Goal: Task Accomplishment & Management: Manage account settings

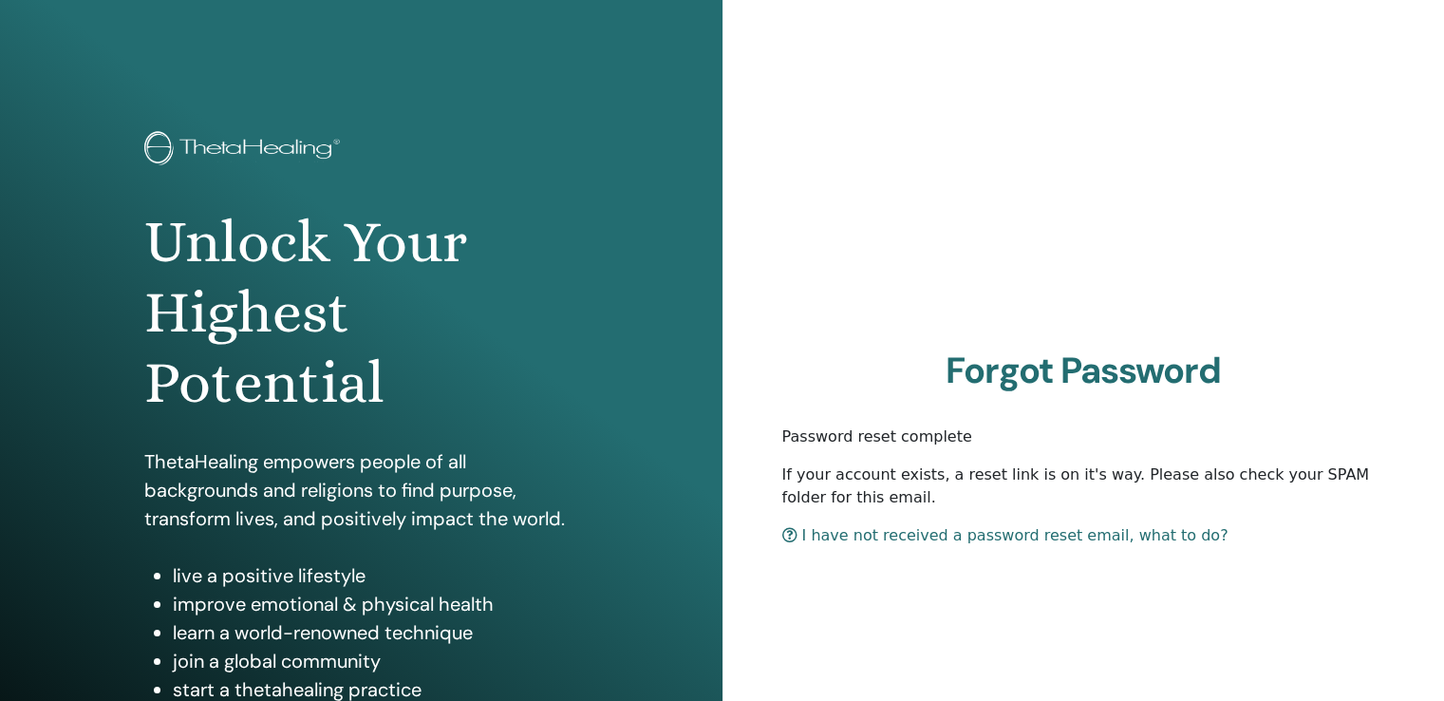
click at [194, 147] on img at bounding box center [245, 150] width 202 height 38
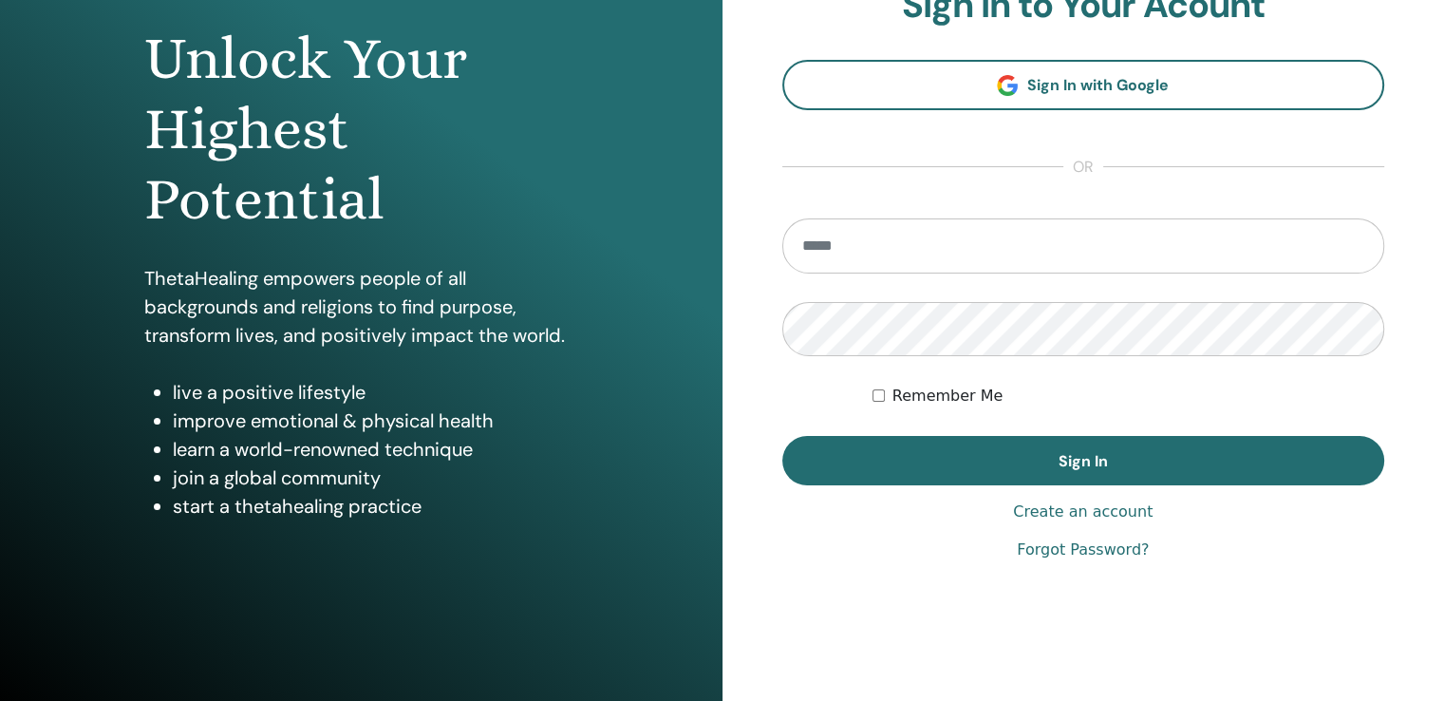
scroll to position [190, 0]
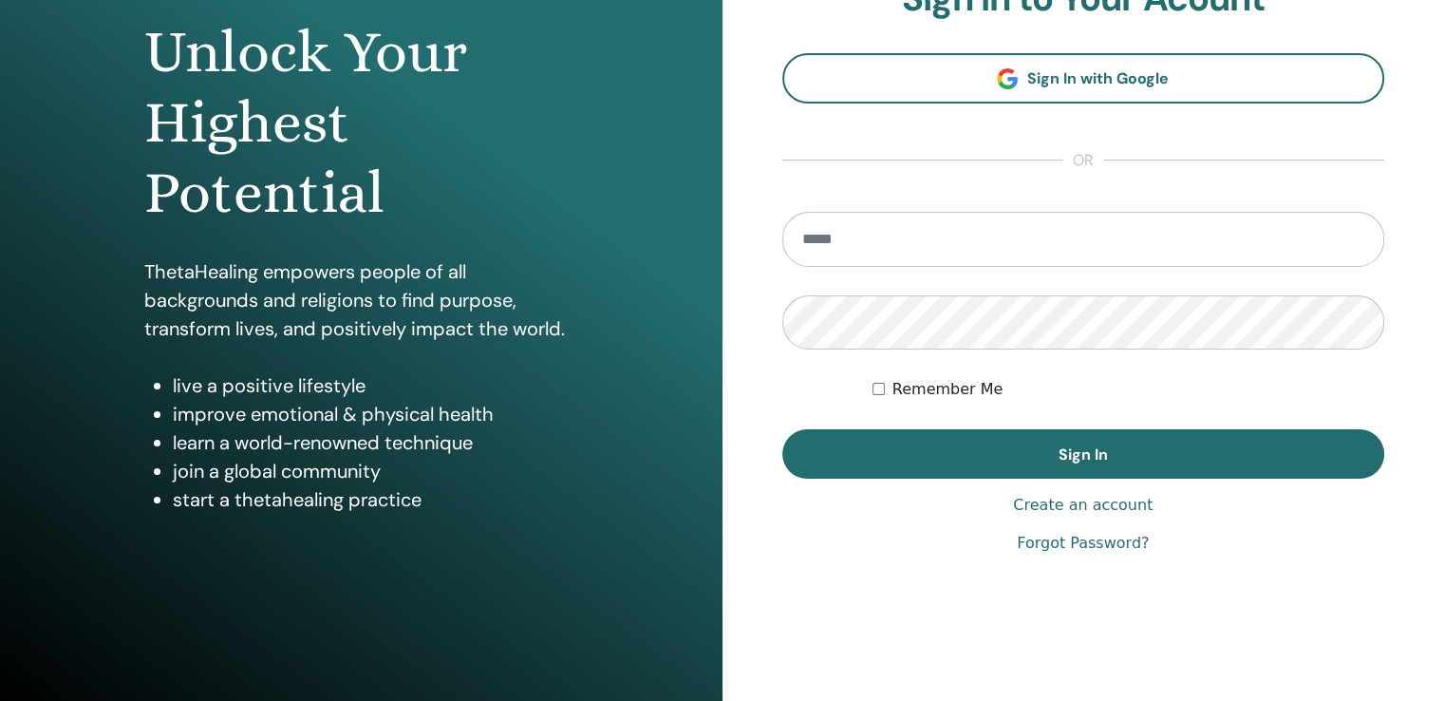
click at [1044, 506] on link "Create an account" at bounding box center [1083, 505] width 140 height 23
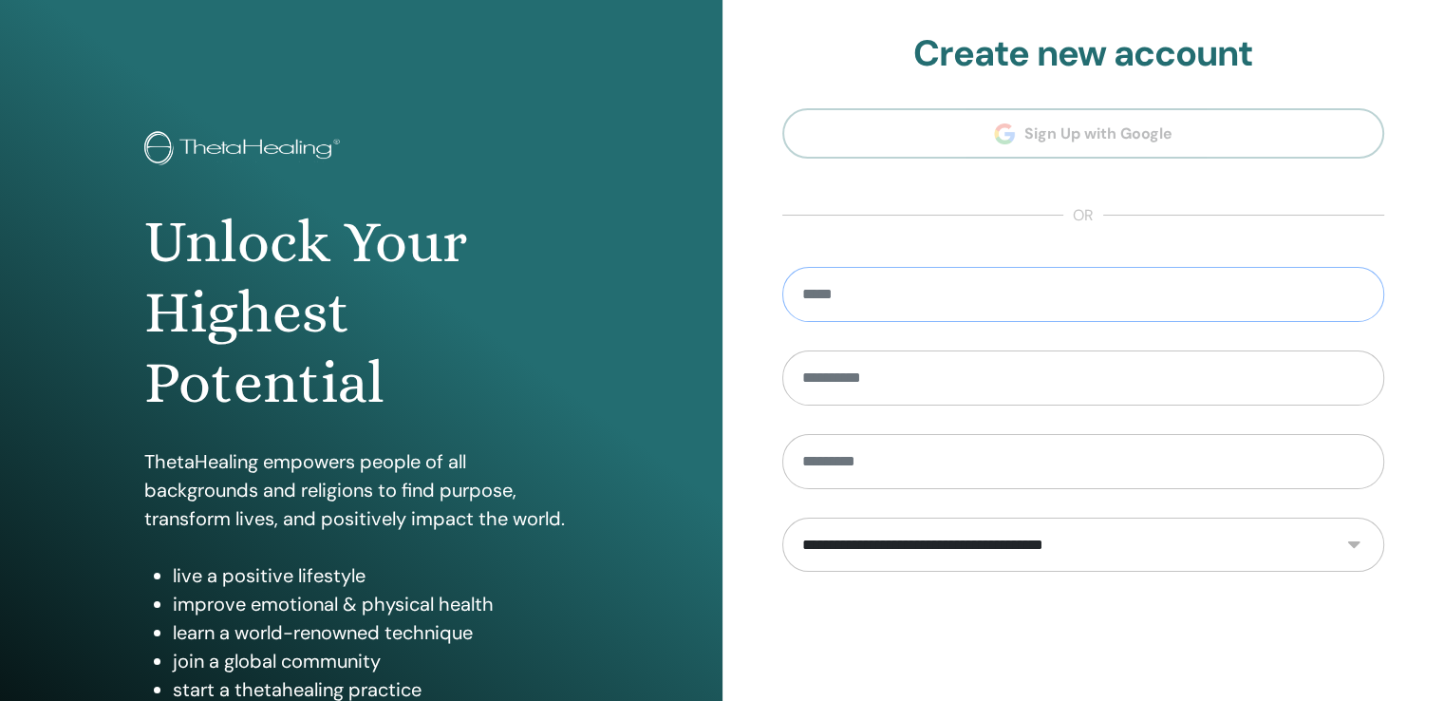
click at [915, 300] on input "email" at bounding box center [1083, 294] width 603 height 55
type input "*"
type input "**********"
click at [843, 373] on input "text" at bounding box center [1083, 377] width 603 height 55
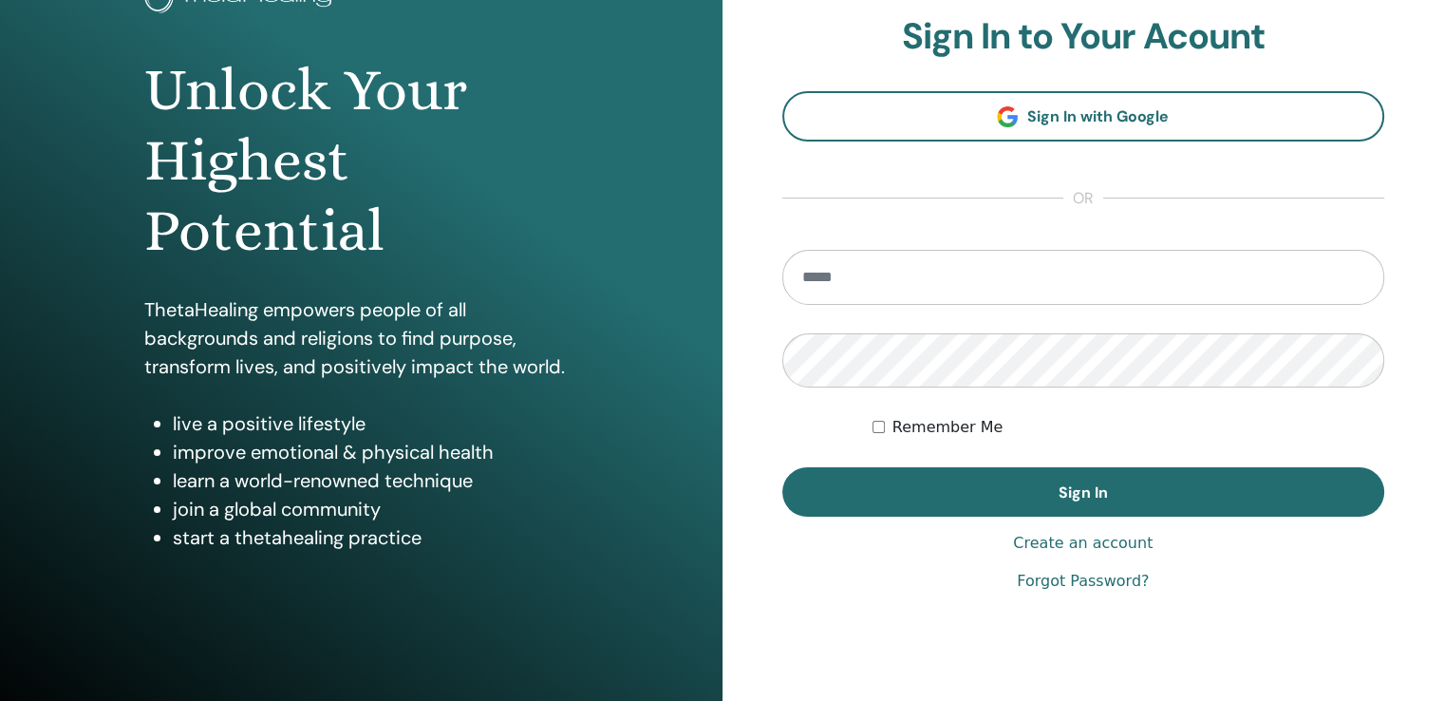
scroll to position [190, 0]
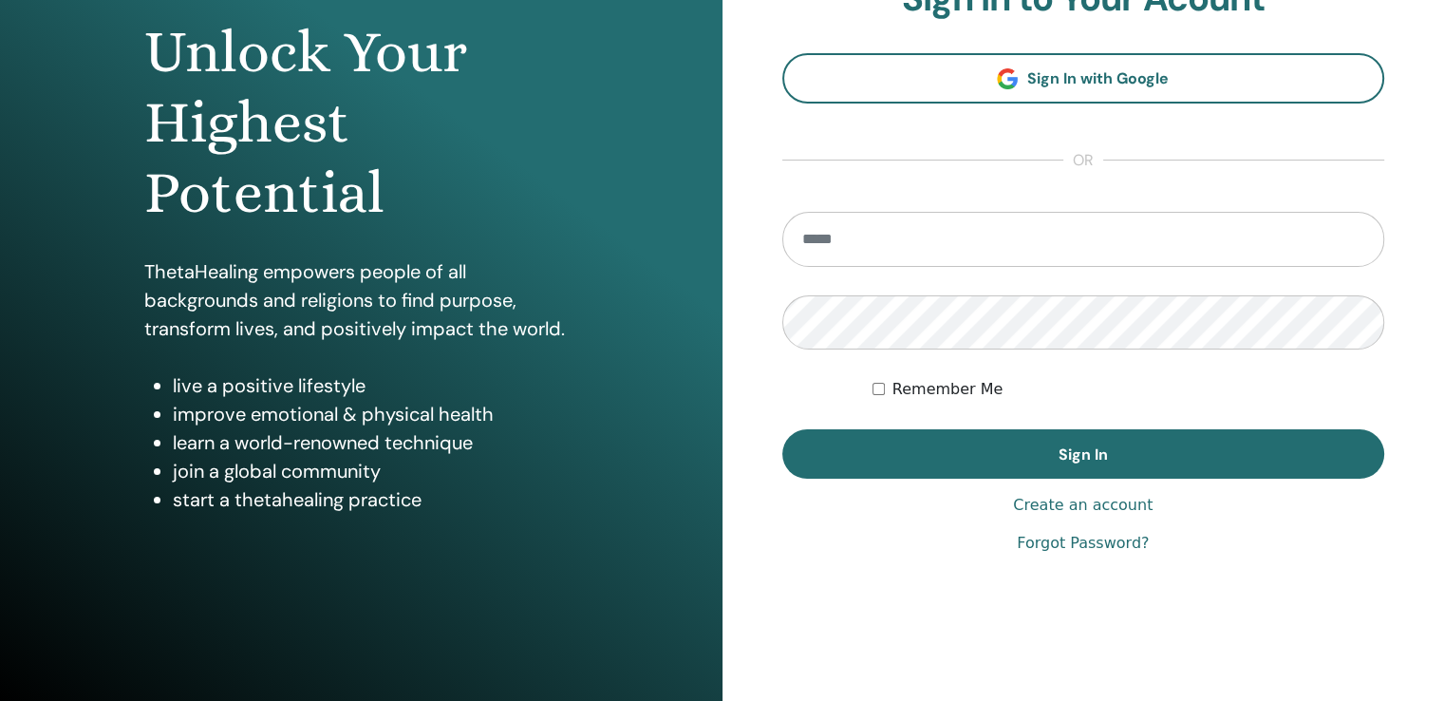
click at [1078, 506] on link "Create an account" at bounding box center [1083, 505] width 140 height 23
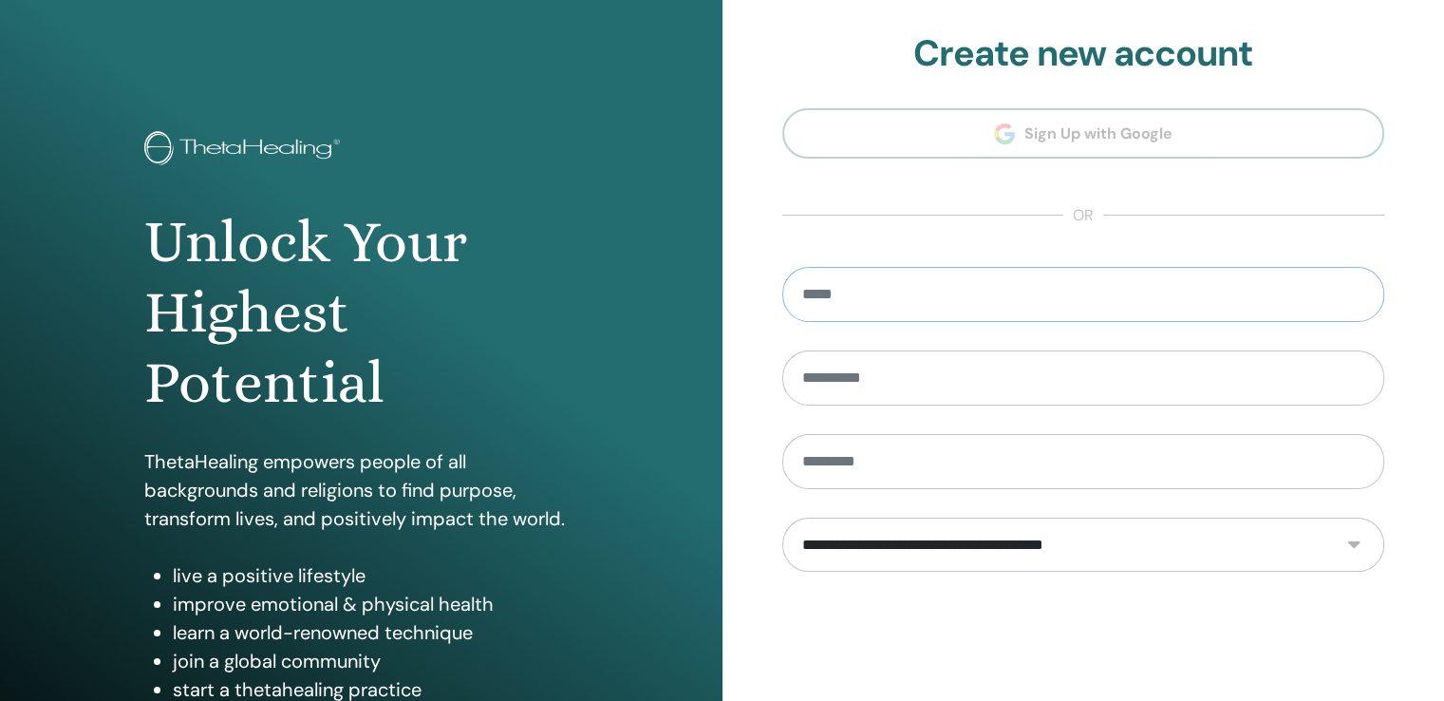
click at [843, 290] on input "email" at bounding box center [1083, 294] width 603 height 55
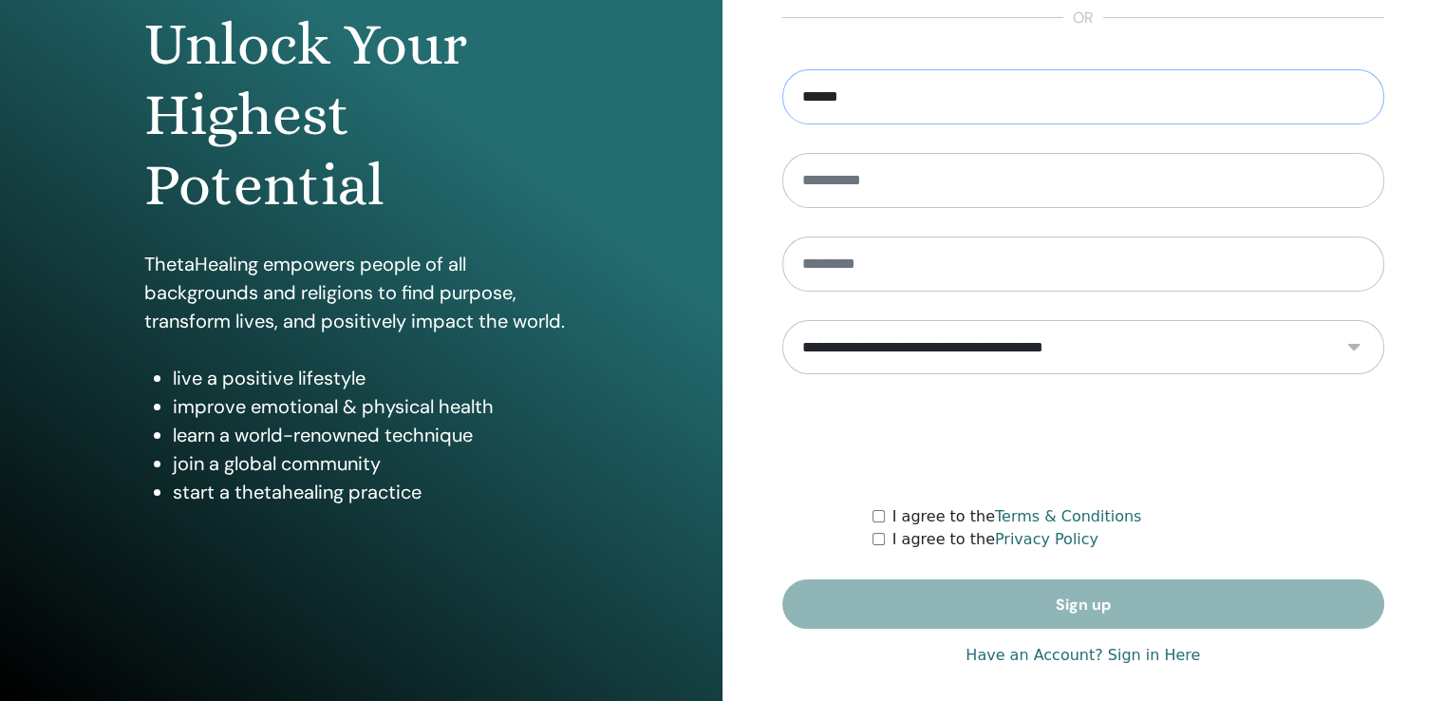
scroll to position [211, 0]
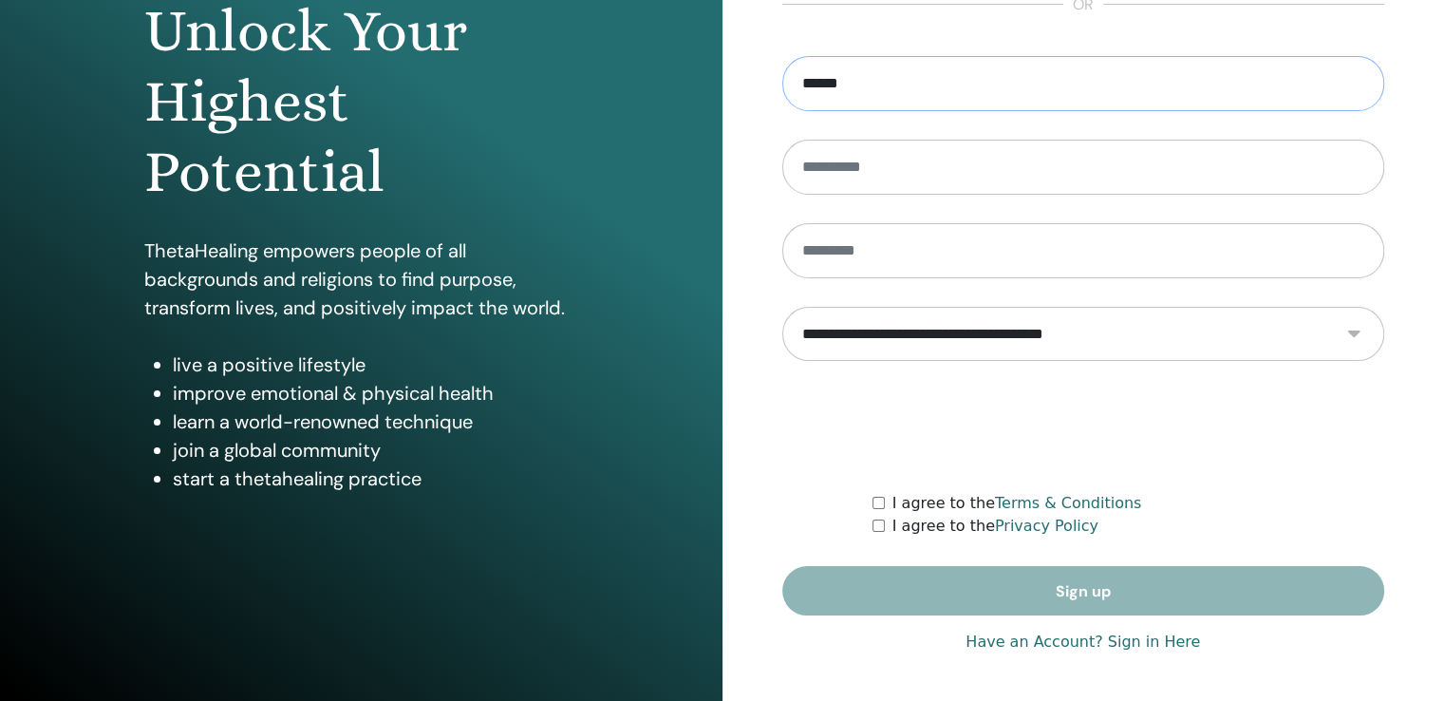
type input "******"
click at [1006, 641] on link "Have an Account? Sign in Here" at bounding box center [1082, 641] width 234 height 23
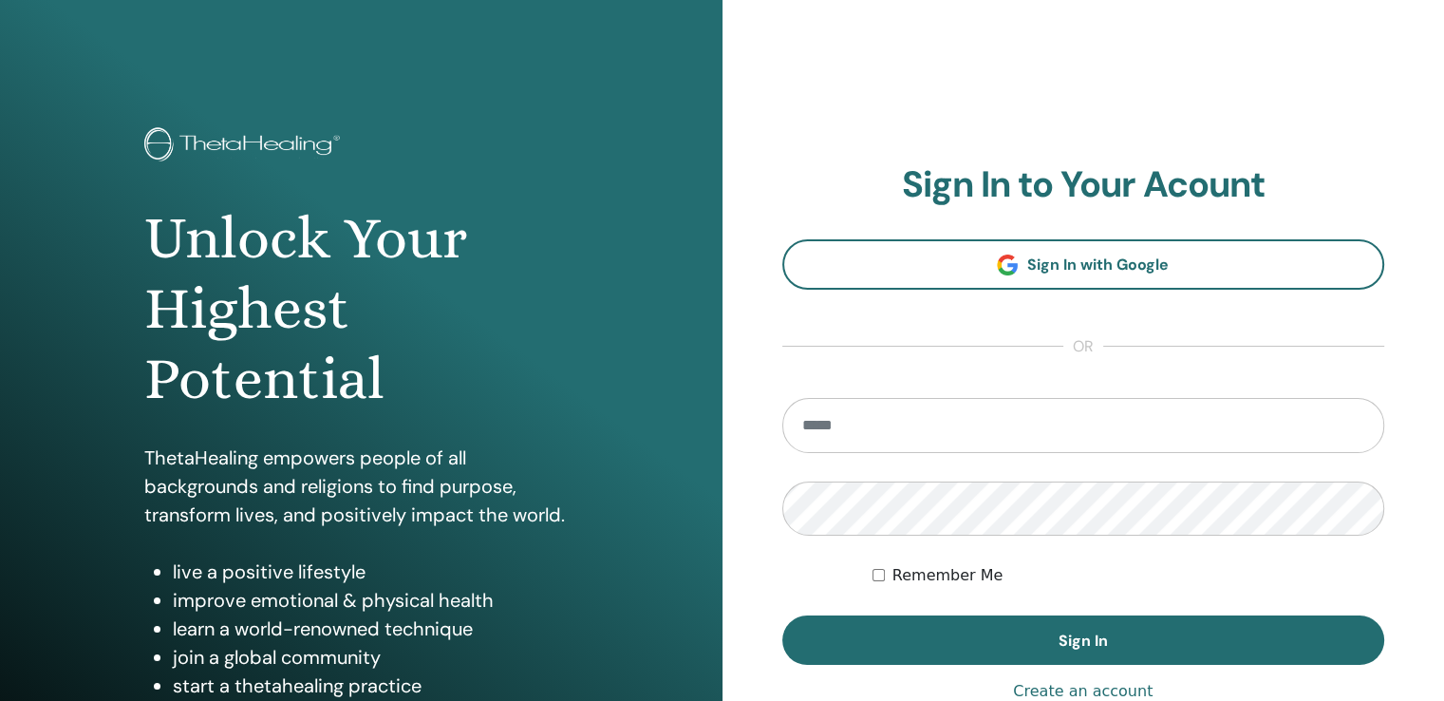
scroll to position [0, 0]
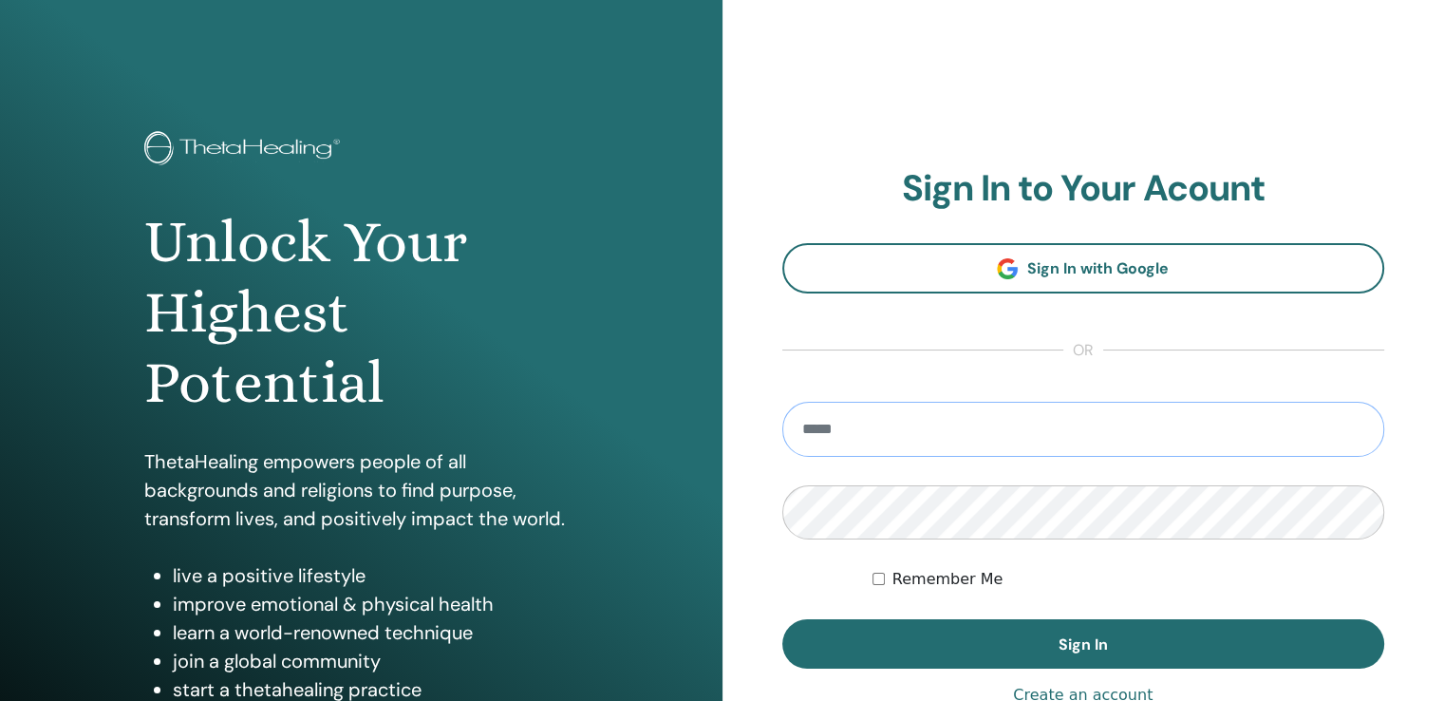
click at [907, 434] on input "email" at bounding box center [1083, 429] width 603 height 55
type input "**********"
click at [782, 619] on button "Sign In" at bounding box center [1083, 643] width 603 height 49
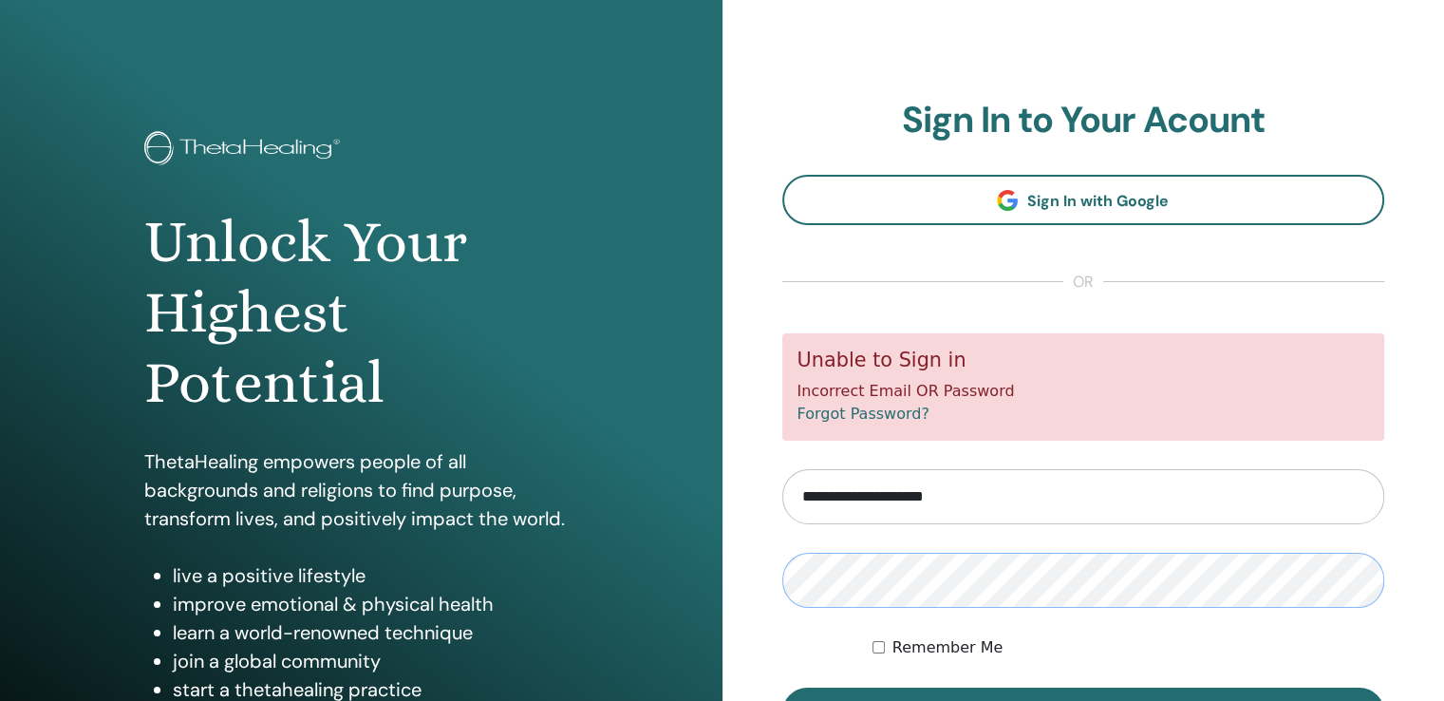
click at [782, 687] on button "Sign In" at bounding box center [1083, 711] width 603 height 49
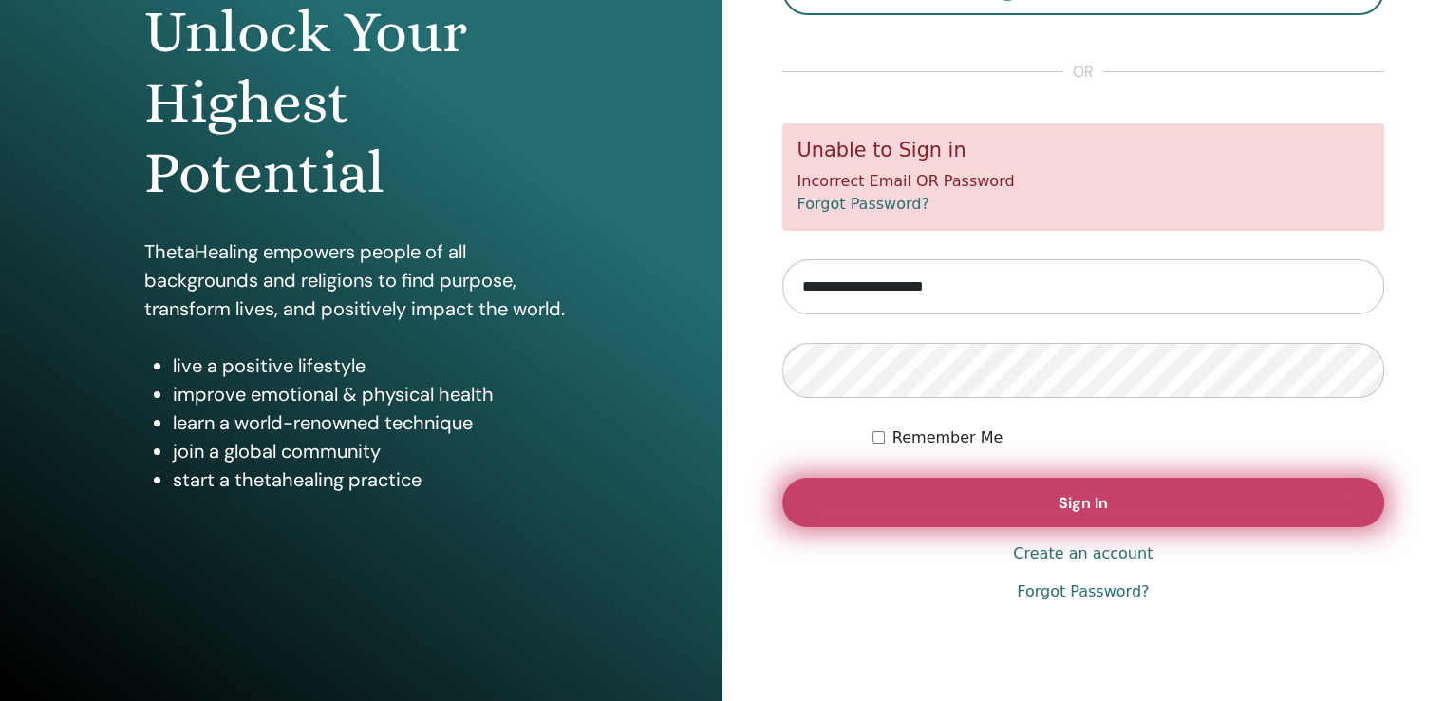
scroll to position [211, 0]
click at [981, 508] on button "Sign In" at bounding box center [1083, 501] width 603 height 49
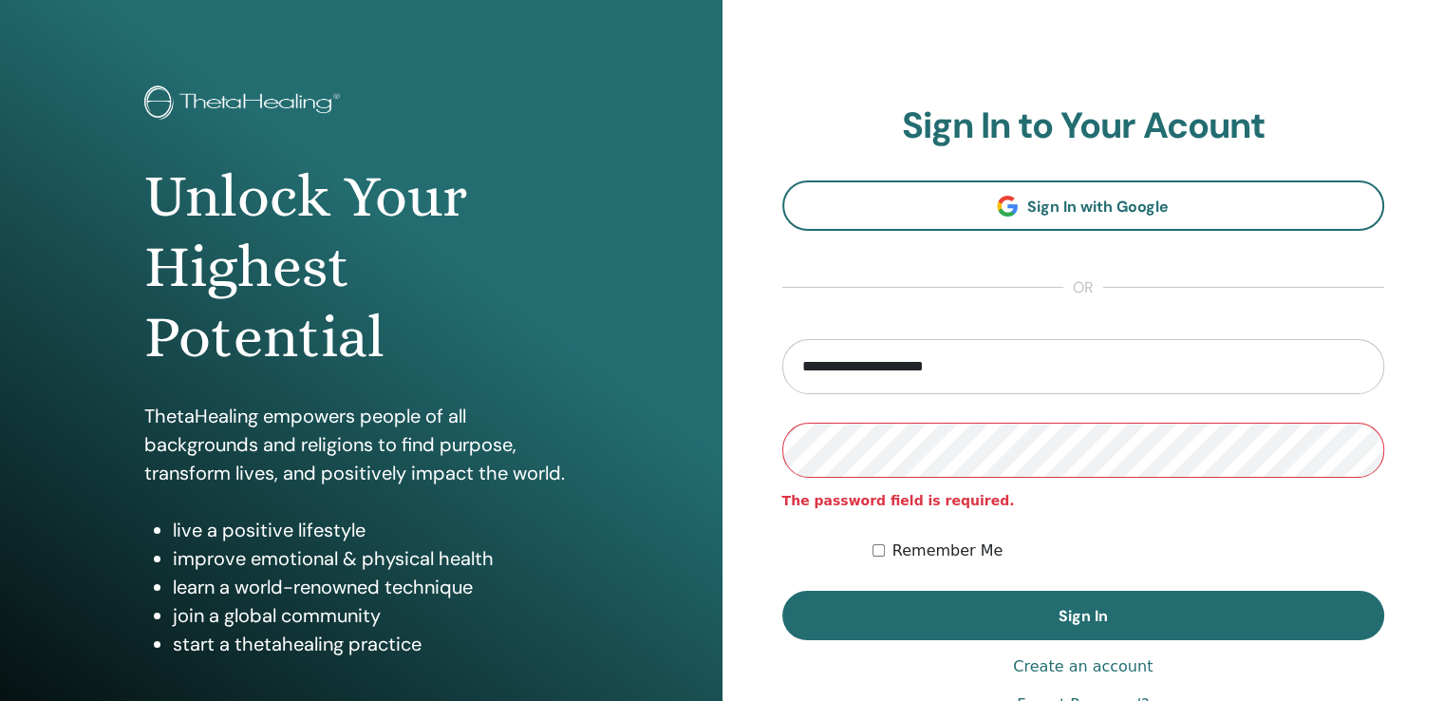
scroll to position [211, 0]
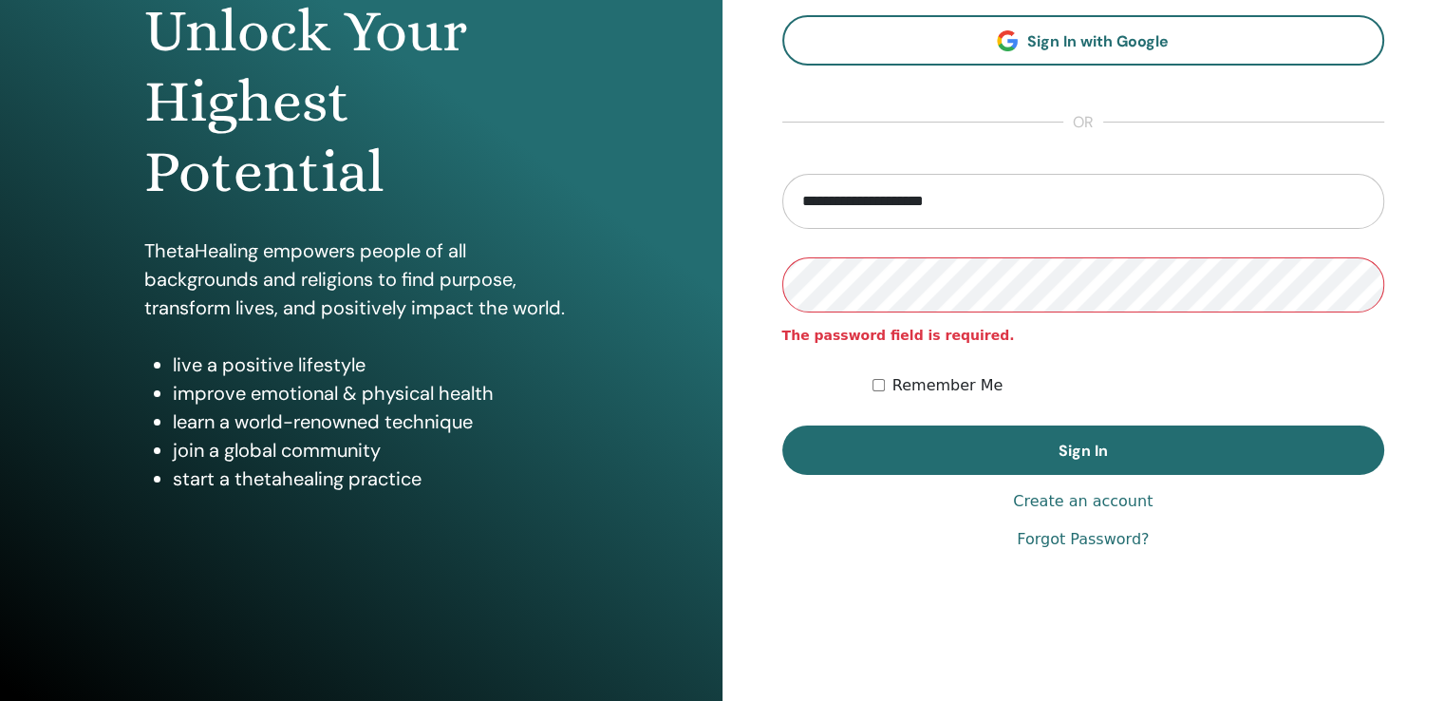
click at [1055, 540] on link "Forgot Password?" at bounding box center [1083, 539] width 132 height 23
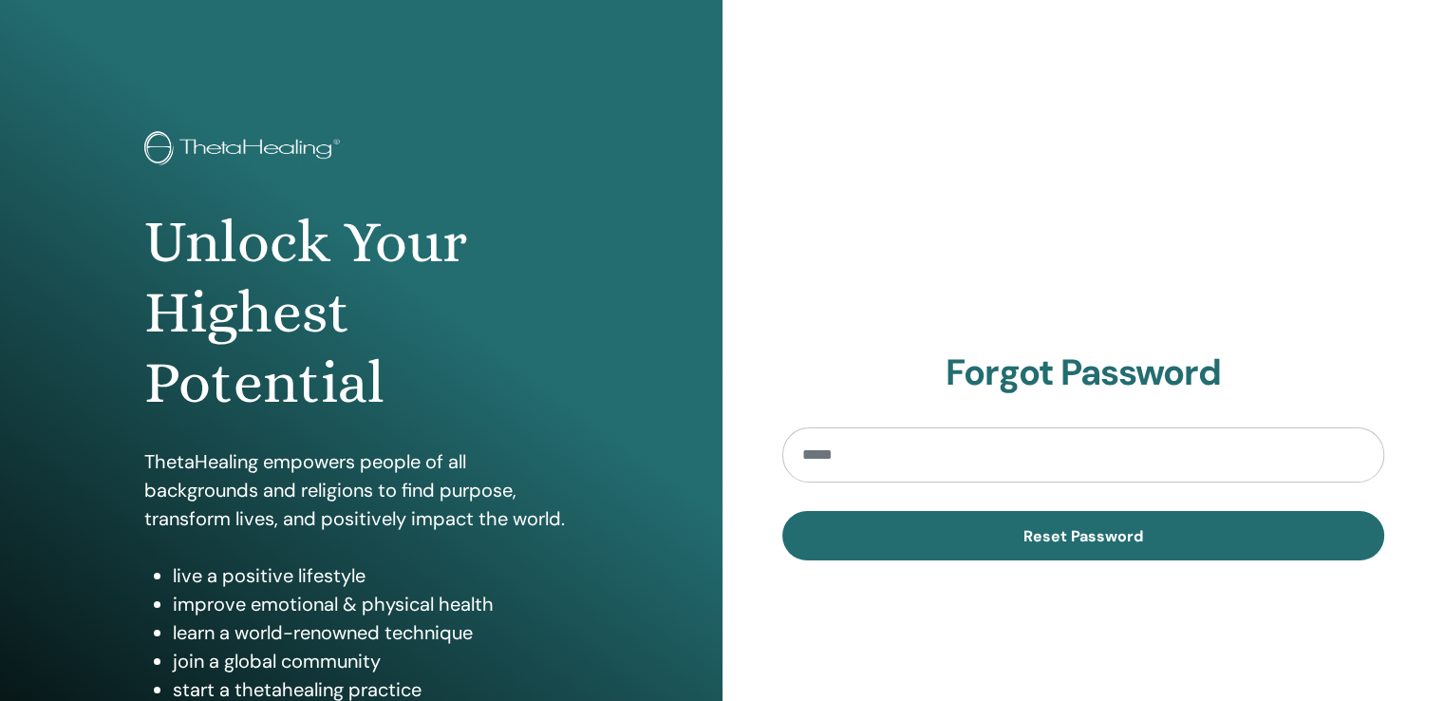
click at [842, 463] on input "email" at bounding box center [1083, 454] width 603 height 55
type input "**********"
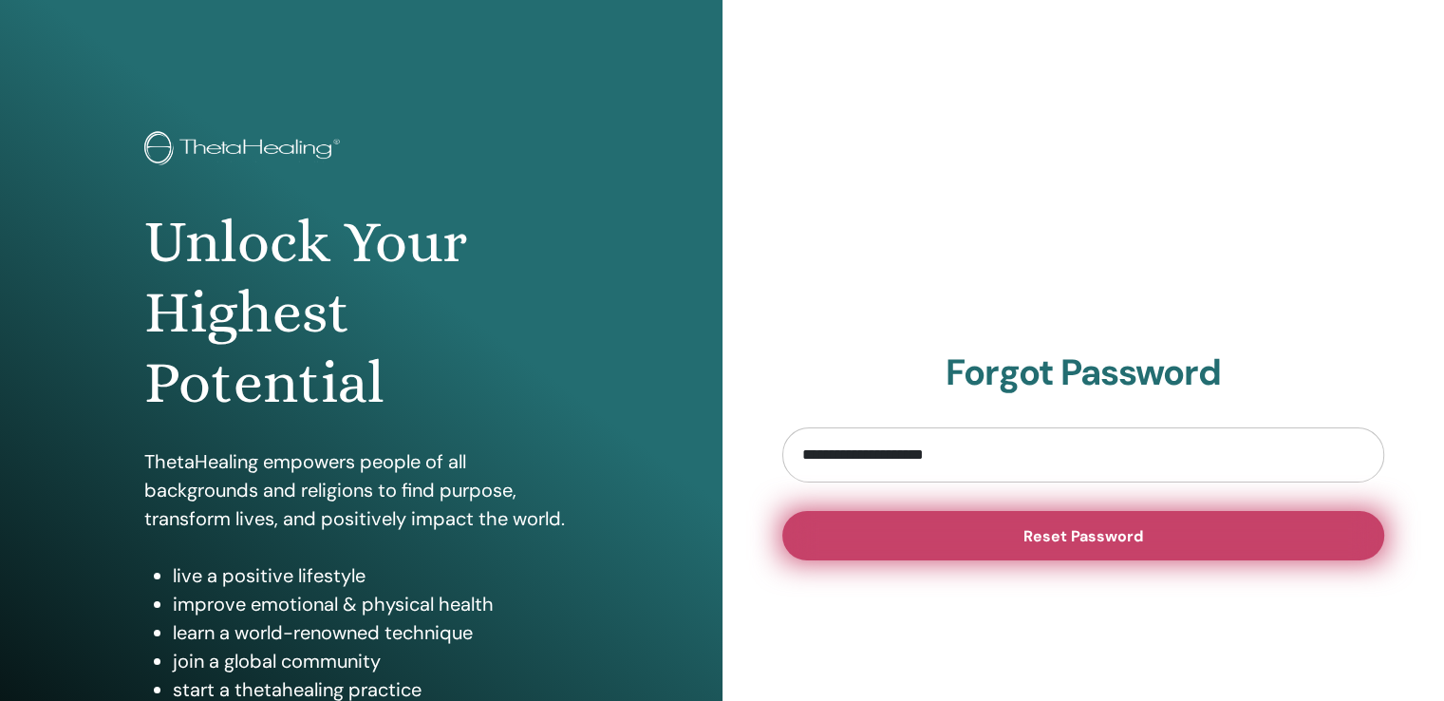
click at [946, 539] on button "Reset Password" at bounding box center [1083, 535] width 603 height 49
